Goal: Book appointment/travel/reservation

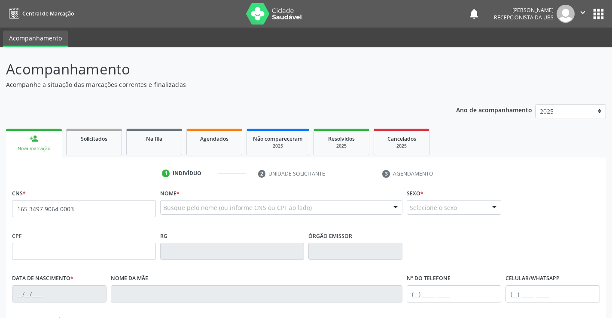
type input "165 3497 9064 0003"
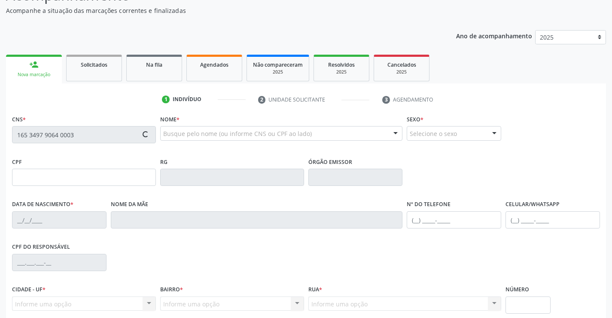
scroll to position [86, 0]
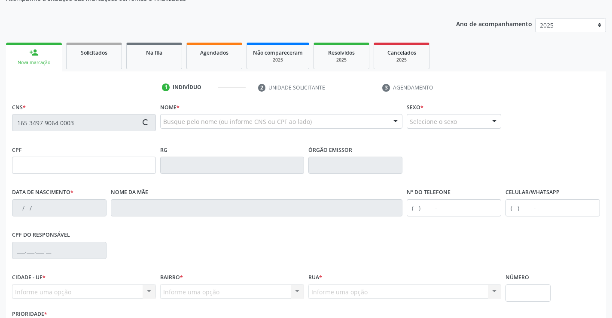
type input "[DATE]"
type input "[PERSON_NAME]"
type input "[PHONE_NUMBER]"
type input "061.650.624-40"
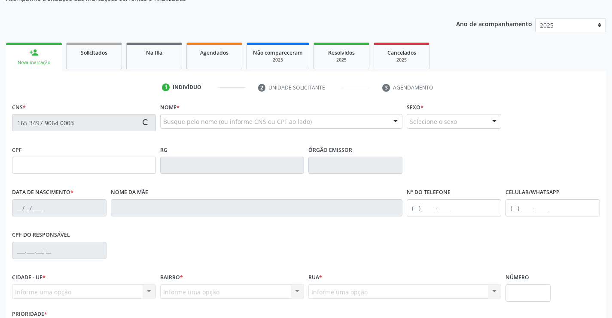
type input "615"
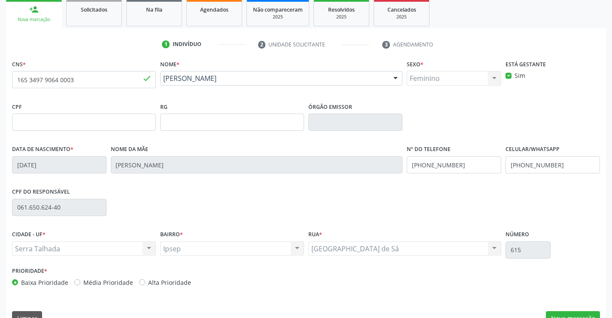
scroll to position [148, 0]
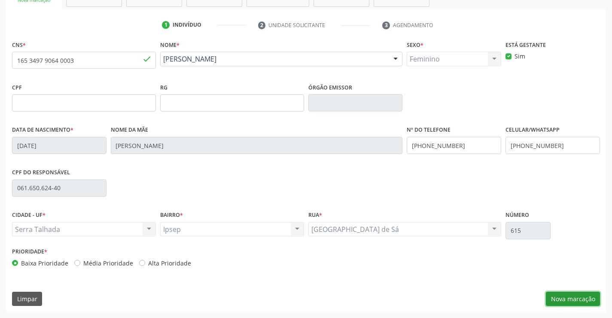
click at [574, 300] on button "Nova marcação" at bounding box center [573, 298] width 54 height 15
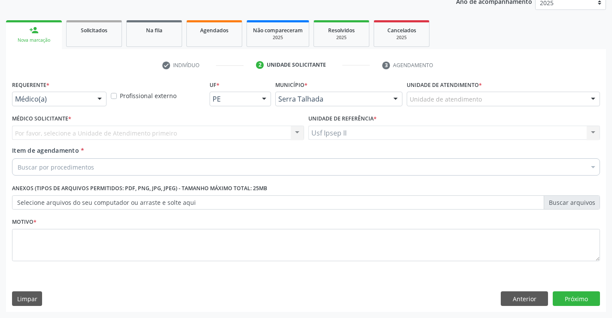
scroll to position [108, 0]
click at [539, 101] on div "Unidade de atendimento" at bounding box center [503, 99] width 193 height 15
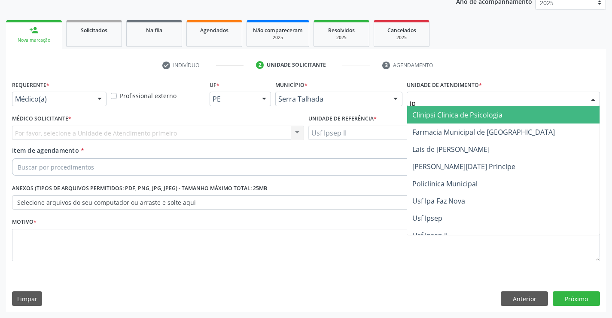
type input "ips"
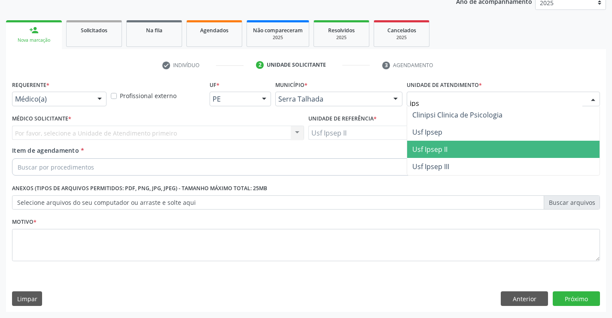
click at [459, 147] on span "Usf Ipsep II" at bounding box center [503, 149] width 193 height 17
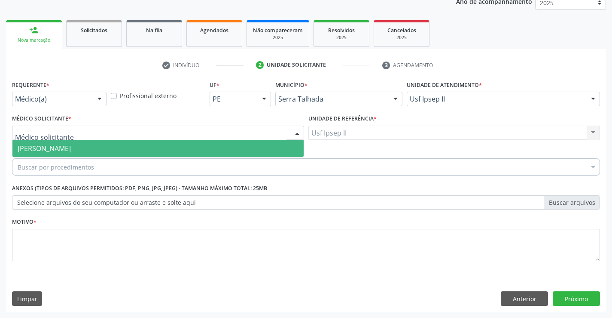
click at [143, 132] on div at bounding box center [158, 133] width 292 height 15
click at [71, 145] on span "[PERSON_NAME]" at bounding box center [44, 148] width 53 height 9
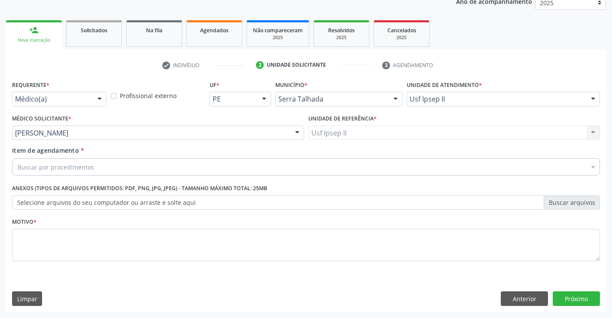
click at [139, 166] on div "Buscar por procedimentos" at bounding box center [306, 166] width 588 height 17
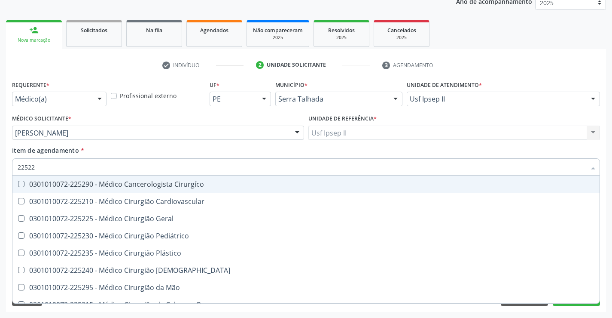
type input "225225"
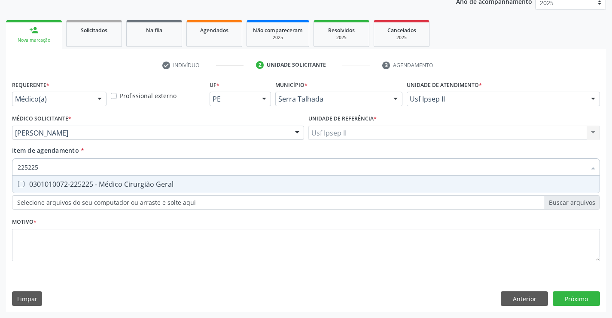
click at [150, 187] on div "0301010072-225225 - Médico Cirurgião Geral" at bounding box center [306, 184] width 577 height 7
checkbox Geral "true"
click at [109, 252] on div "Requerente * Médico(a) Médico(a) Enfermeiro(a) Paciente Nenhum resultado encont…" at bounding box center [306, 175] width 588 height 195
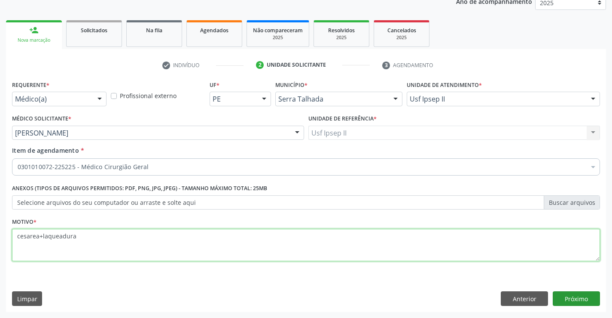
type textarea "cesarea+laqueadura"
click at [556, 296] on button "Próximo" at bounding box center [576, 298] width 47 height 15
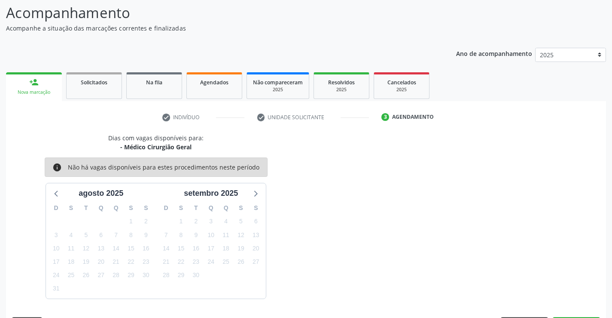
scroll to position [82, 0]
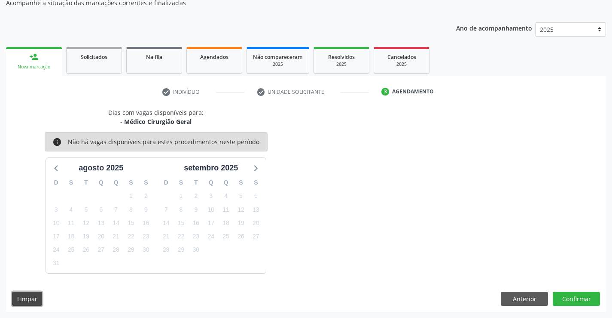
click at [39, 301] on button "Limpar" at bounding box center [27, 298] width 30 height 15
click at [512, 301] on button "Anterior" at bounding box center [524, 298] width 47 height 15
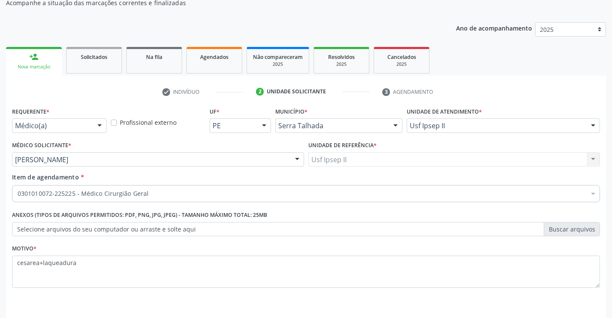
scroll to position [108, 0]
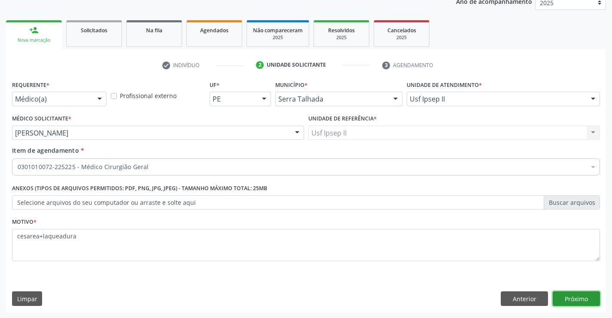
click at [576, 300] on button "Próximo" at bounding box center [576, 298] width 47 height 15
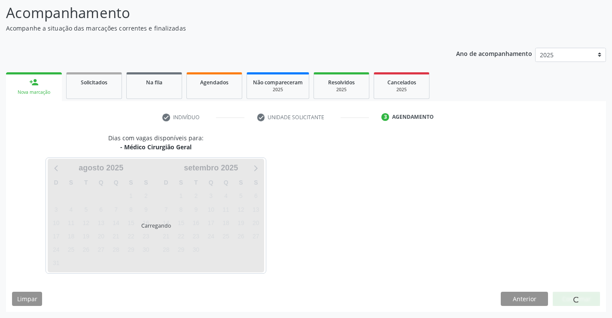
scroll to position [82, 0]
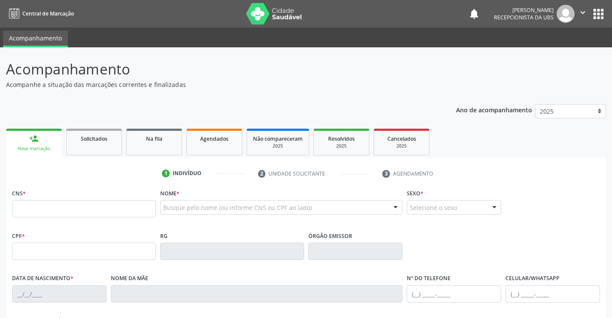
scroll to position [80, 0]
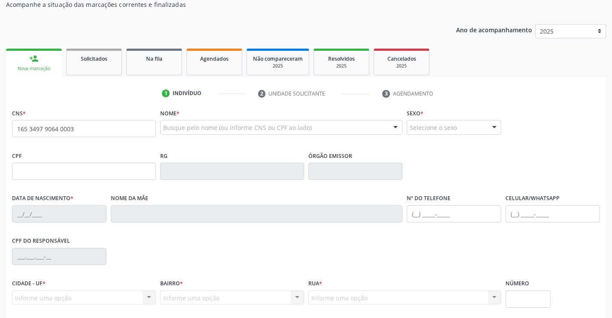
type input "165 3497 9064 0003"
type input "[DATE]"
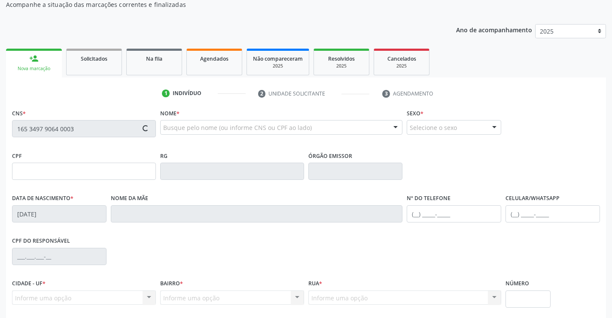
type input "[PERSON_NAME]"
type input "[PHONE_NUMBER]"
type input "061.650.624-40"
type input "615"
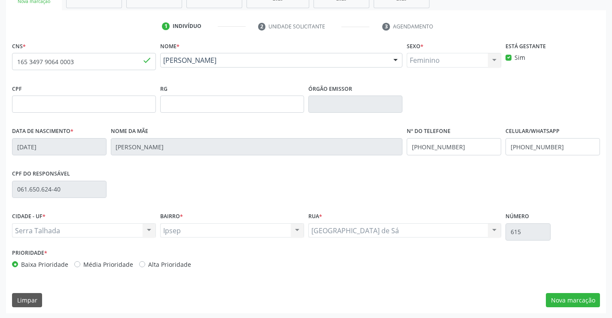
scroll to position [148, 0]
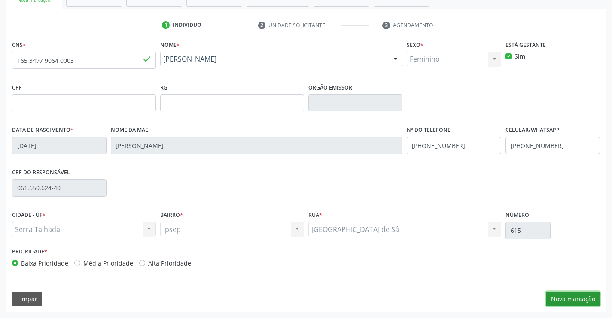
click at [554, 303] on button "Nova marcação" at bounding box center [573, 298] width 54 height 15
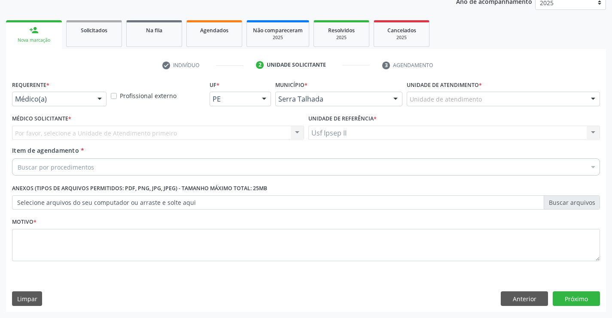
scroll to position [108, 0]
click at [533, 95] on div "Unidade de atendimento" at bounding box center [503, 99] width 193 height 15
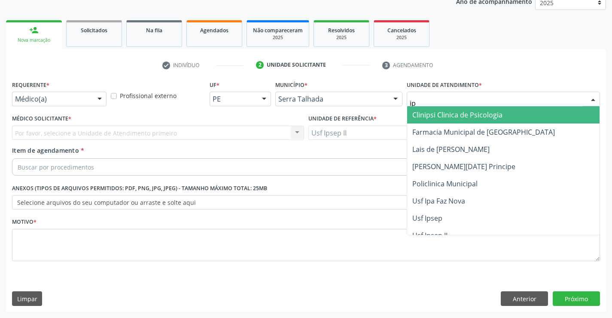
type input "ips"
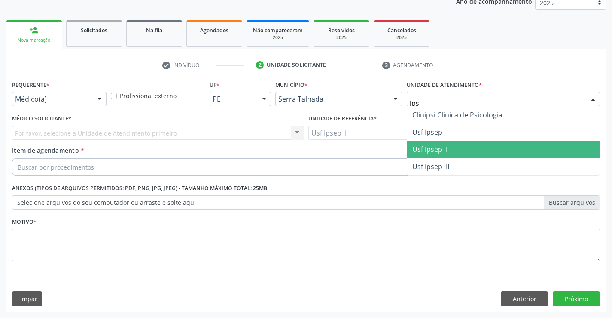
click at [439, 141] on span "Usf Ipsep II" at bounding box center [503, 149] width 193 height 17
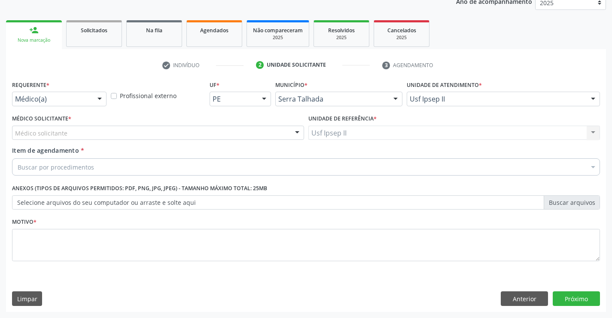
click at [150, 128] on div "Médico solicitante" at bounding box center [158, 133] width 292 height 15
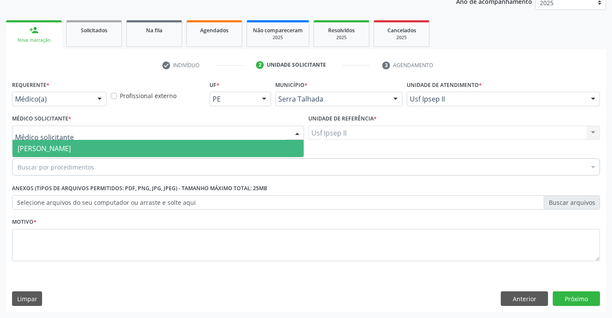
click at [163, 146] on span "[PERSON_NAME]" at bounding box center [157, 148] width 291 height 17
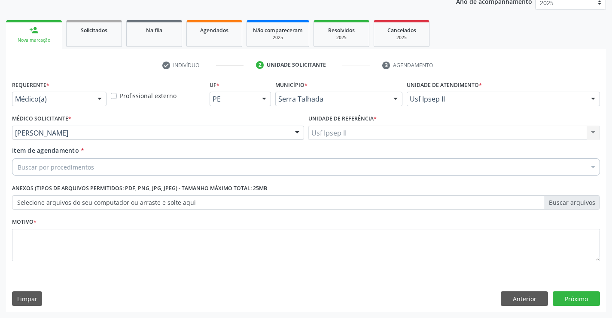
click at [166, 172] on div "Buscar por procedimentos" at bounding box center [306, 166] width 588 height 17
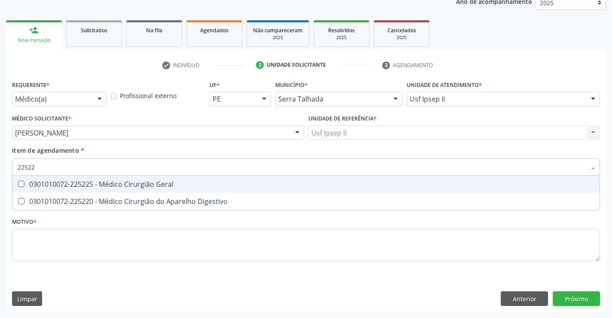
type input "225225"
click at [149, 181] on div "0301010072-225225 - Médico Cirurgião Geral" at bounding box center [306, 184] width 577 height 7
checkbox Geral "true"
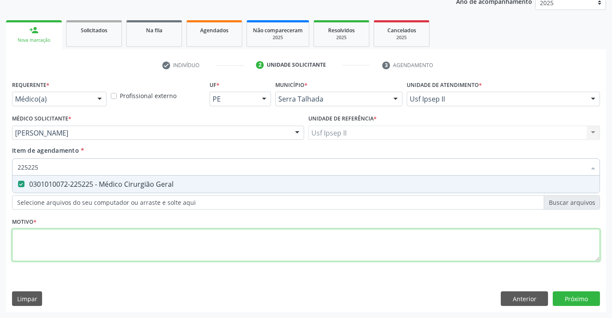
click at [89, 257] on div "Requerente * Médico(a) Médico(a) Enfermeiro(a) Paciente Nenhum resultado encont…" at bounding box center [306, 175] width 588 height 195
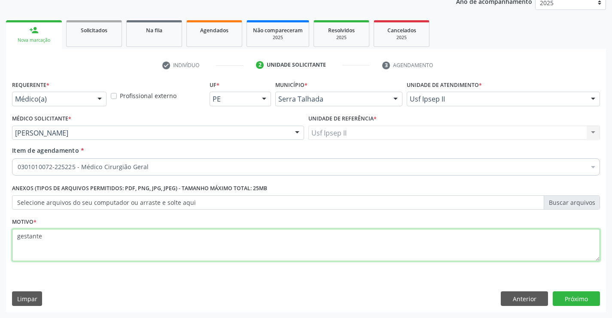
type textarea "gestante"
click at [564, 291] on div "Requerente * Médico(a) Médico(a) Enfermeiro(a) Paciente Nenhum resultado encont…" at bounding box center [306, 194] width 600 height 233
click at [563, 291] on button "Próximo" at bounding box center [576, 298] width 47 height 15
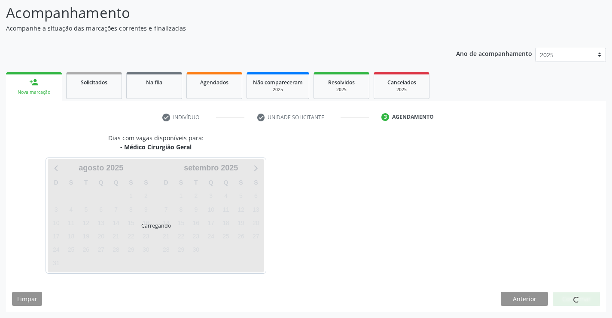
scroll to position [56, 0]
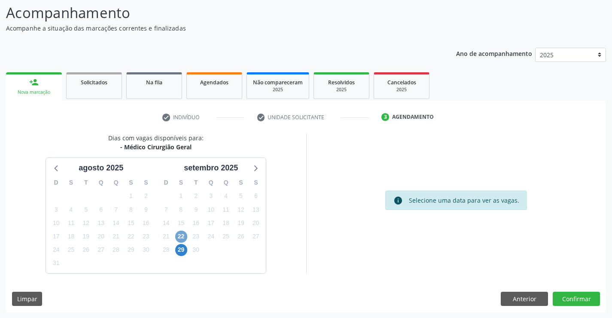
click at [181, 239] on span "22" at bounding box center [181, 236] width 12 height 12
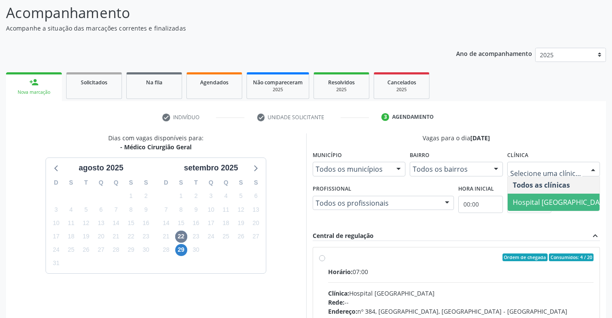
click at [554, 200] on span "Hospital [GEOGRAPHIC_DATA]" at bounding box center [561, 201] width 97 height 9
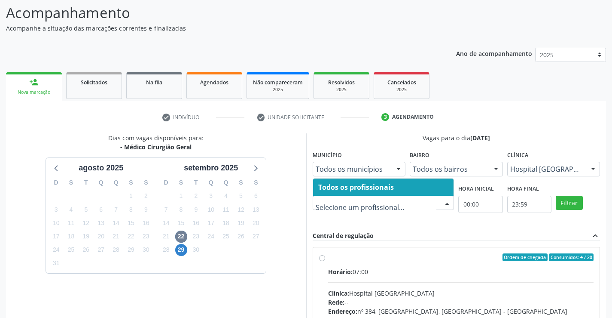
click at [349, 189] on span "Todos os profissionais" at bounding box center [356, 186] width 76 height 9
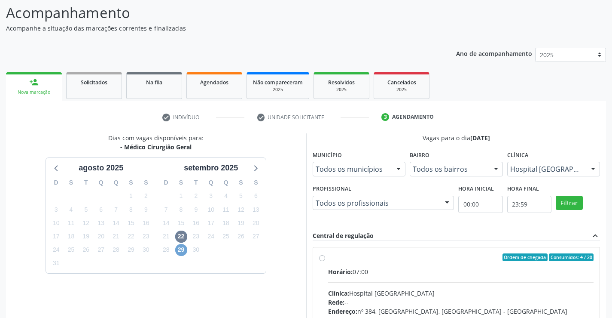
click at [177, 246] on span "29" at bounding box center [181, 250] width 12 height 12
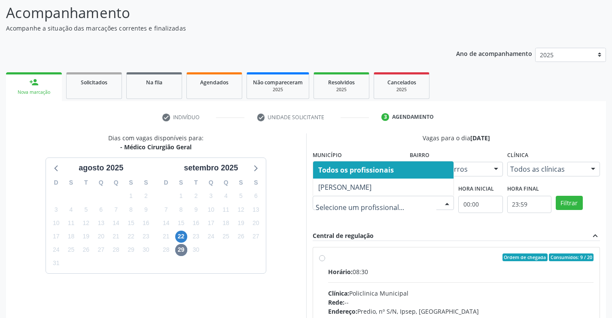
click at [418, 229] on div "Vagas para o dia 29/09/2025 Município Todos os municípios Todos os municípios S…" at bounding box center [457, 265] width 288 height 264
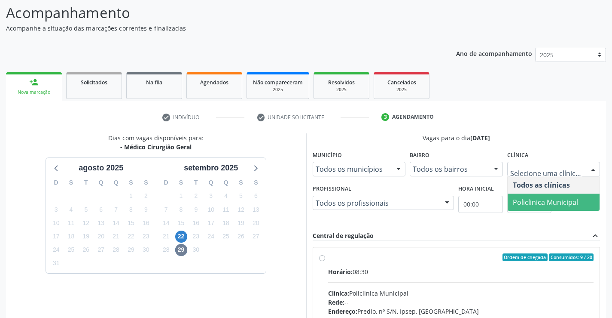
click at [556, 198] on span "Policlinica Municipal" at bounding box center [545, 201] width 65 height 9
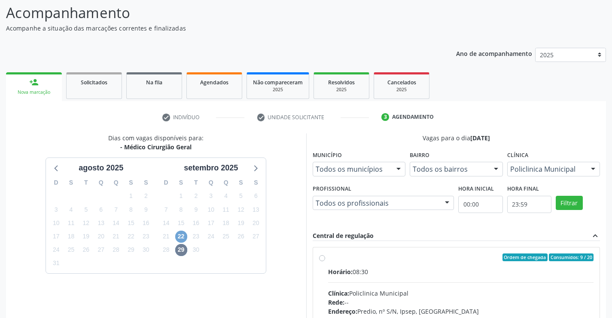
click at [184, 237] on span "22" at bounding box center [181, 236] width 12 height 12
click at [578, 178] on fieldset "Clínica Todos as clínicas Todos as clínicas Hospital Sao Francisco Nenhum resul…" at bounding box center [554, 165] width 93 height 34
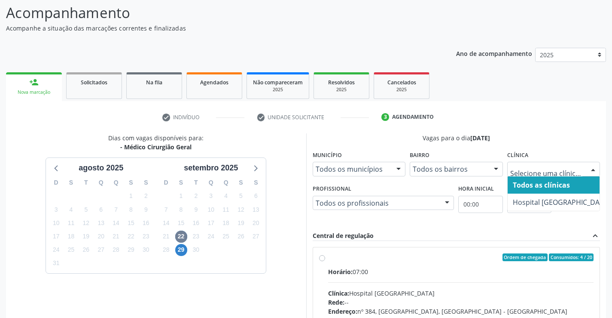
drag, startPoint x: 589, startPoint y: 169, endPoint x: 554, endPoint y: 186, distance: 38.8
click at [588, 169] on div at bounding box center [593, 169] width 13 height 15
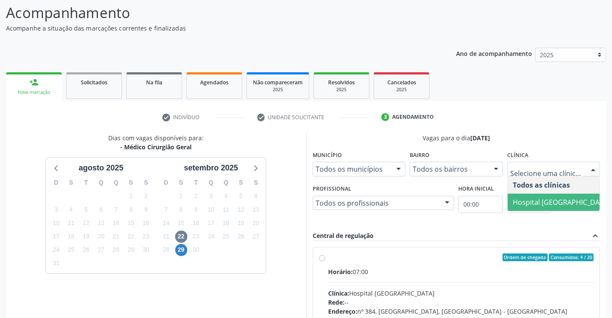
click at [532, 199] on span "Hospital [GEOGRAPHIC_DATA]" at bounding box center [561, 201] width 97 height 9
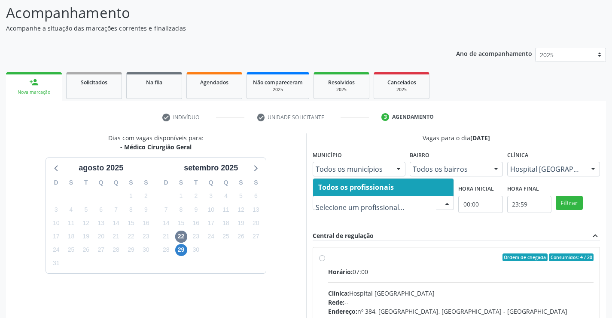
click at [400, 185] on span "Todos os profissionais" at bounding box center [383, 186] width 141 height 17
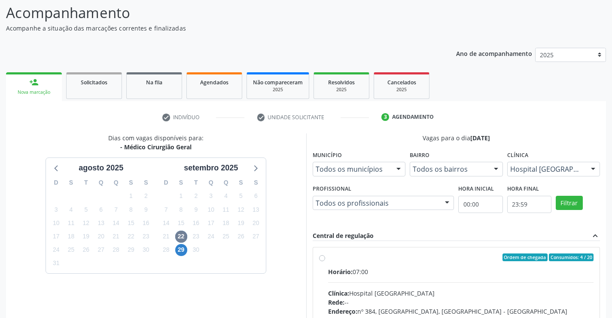
scroll to position [99, 0]
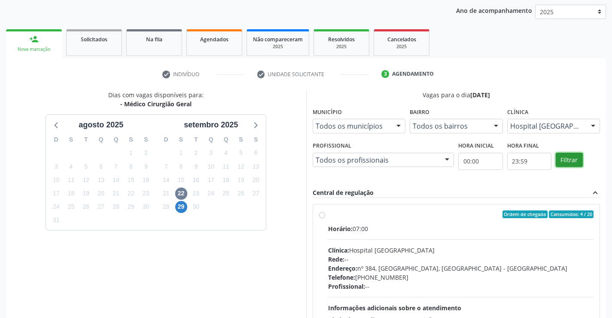
click at [565, 159] on button "Filtrar" at bounding box center [569, 160] width 27 height 15
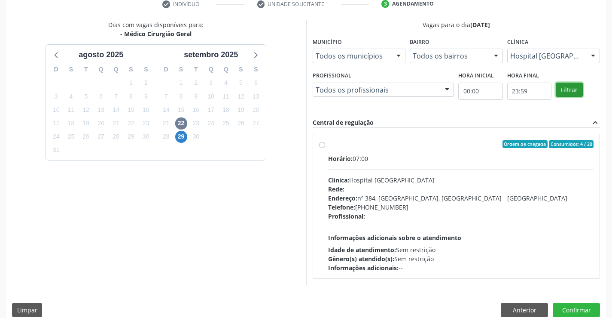
scroll to position [181, 0]
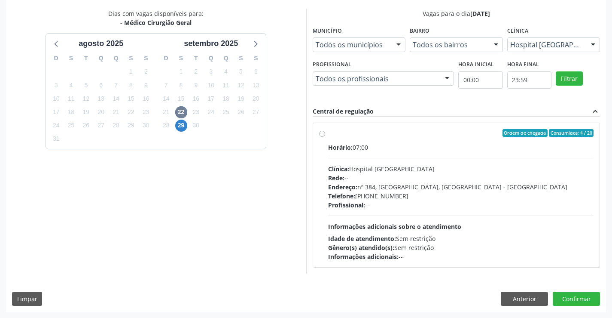
click at [387, 176] on div "Rede: --" at bounding box center [461, 177] width 266 height 9
click at [325, 137] on input "Ordem de chegada Consumidos: 4 / 20 Horário: 07:00 Clínica: Hospital Sao Franci…" at bounding box center [322, 133] width 6 height 8
radio input "true"
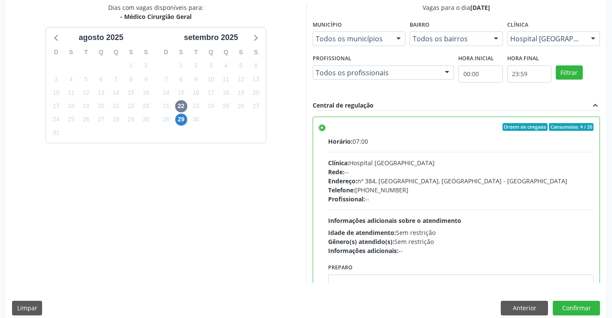
scroll to position [196, 0]
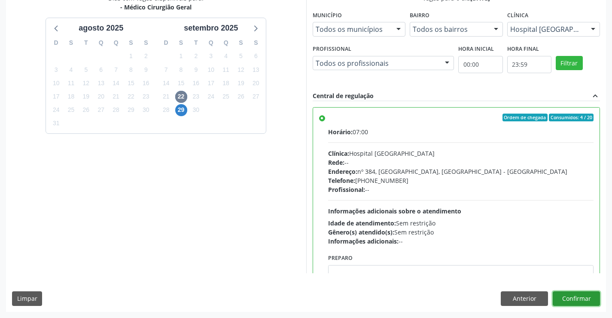
click at [567, 299] on button "Confirmar" at bounding box center [576, 298] width 47 height 15
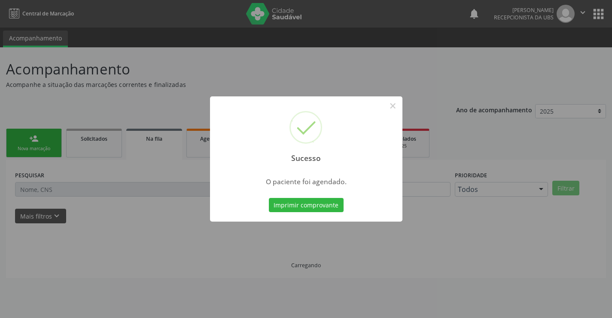
scroll to position [0, 0]
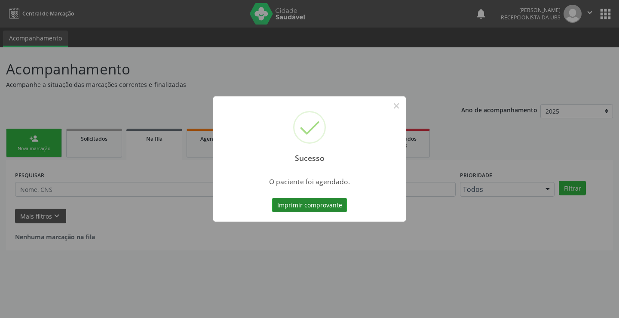
click at [307, 204] on button "Imprimir comprovante" at bounding box center [309, 205] width 75 height 15
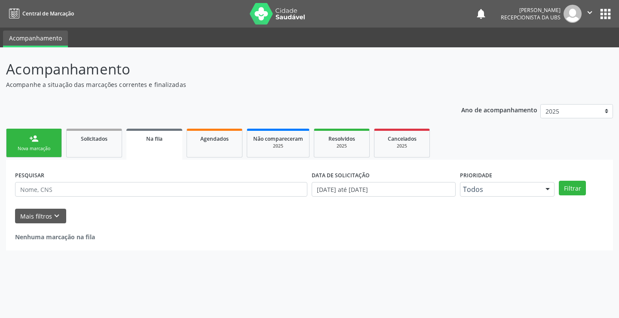
click at [38, 152] on div "Nova marcação" at bounding box center [33, 148] width 43 height 6
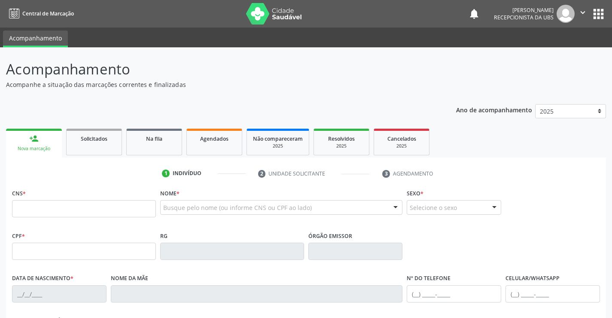
click at [46, 153] on link "person_add Nova marcação" at bounding box center [34, 143] width 56 height 29
